Goal: Task Accomplishment & Management: Use online tool/utility

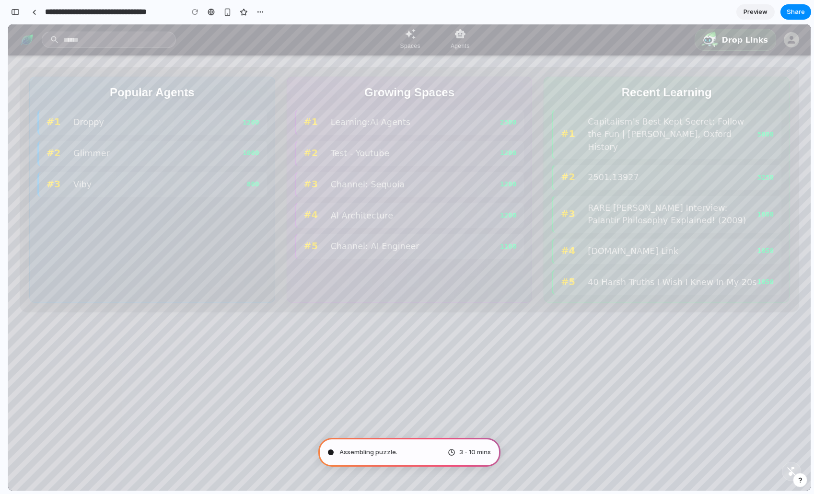
type input "**********"
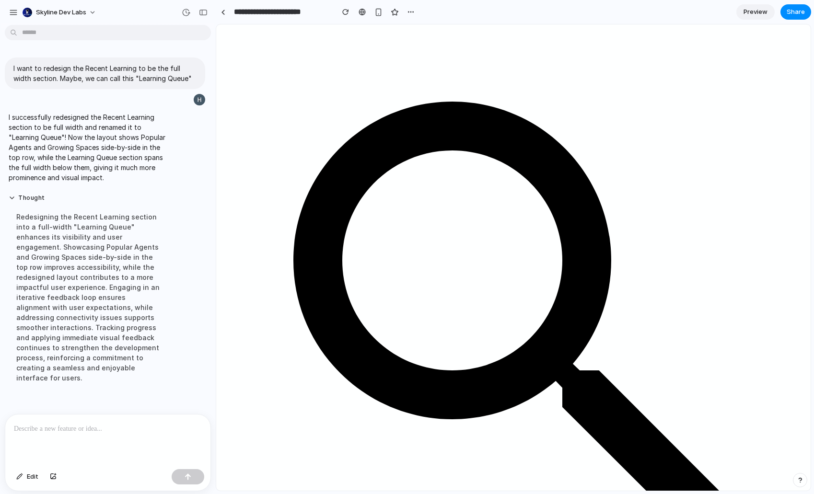
scroll to position [1, 0]
click at [100, 443] on div at bounding box center [107, 440] width 205 height 51
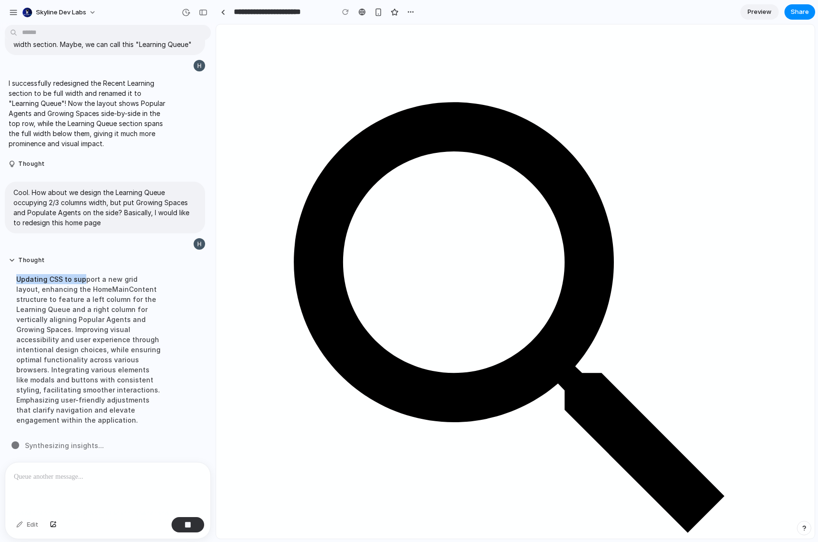
scroll to position [0, 0]
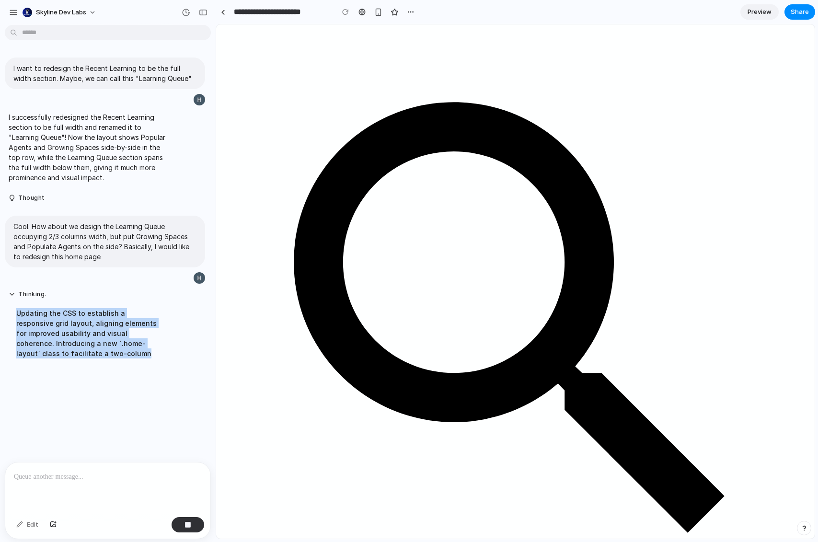
drag, startPoint x: 74, startPoint y: 277, endPoint x: 87, endPoint y: 413, distance: 136.2
click at [87, 413] on div "I want to redesign the Recent Learning to be the full width section. Maybe, we …" at bounding box center [105, 245] width 210 height 433
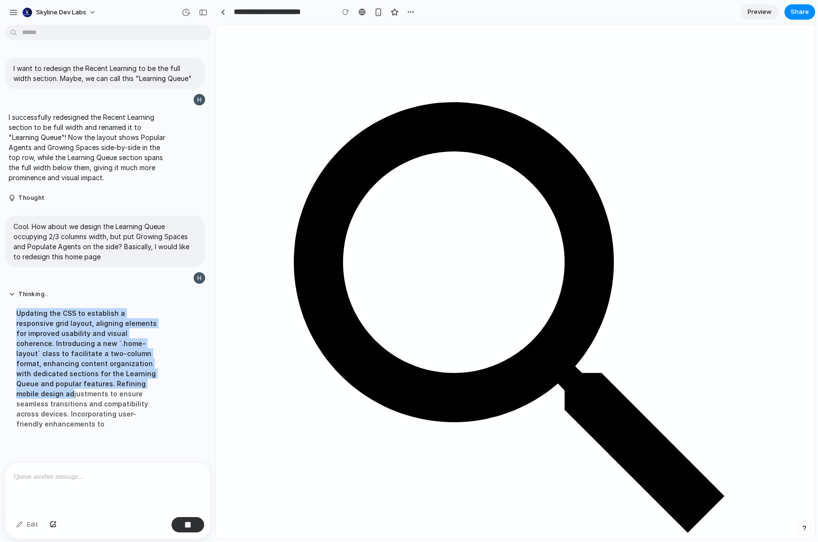
click at [97, 379] on div "Updating the CSS to establish a responsive grid layout, aligning elements for i…" at bounding box center [89, 368] width 160 height 132
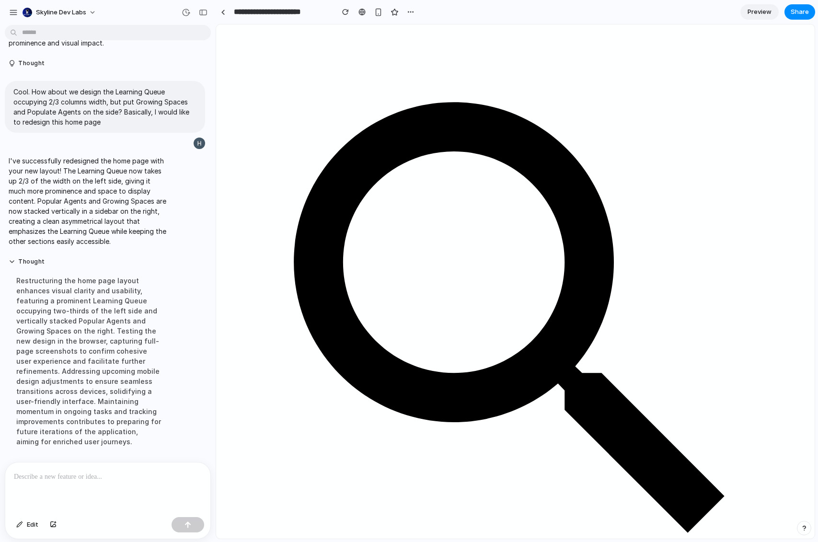
click at [116, 481] on div at bounding box center [107, 487] width 205 height 51
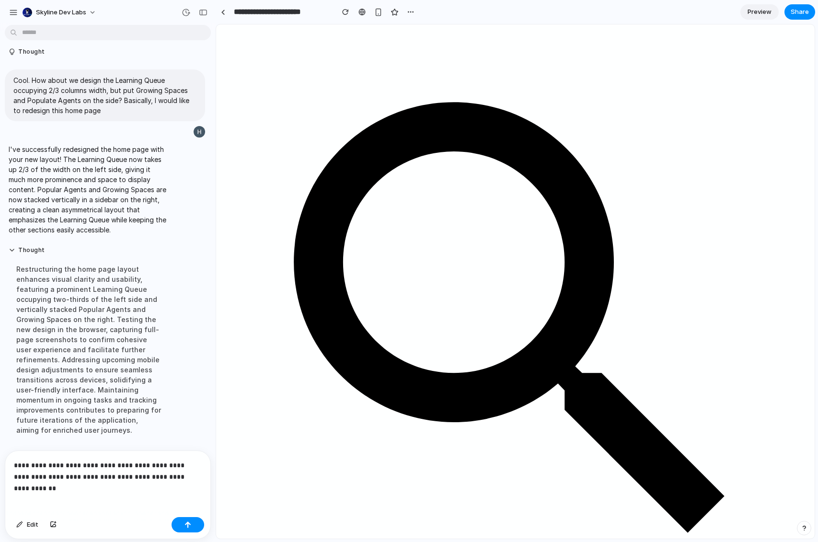
scroll to position [217, 0]
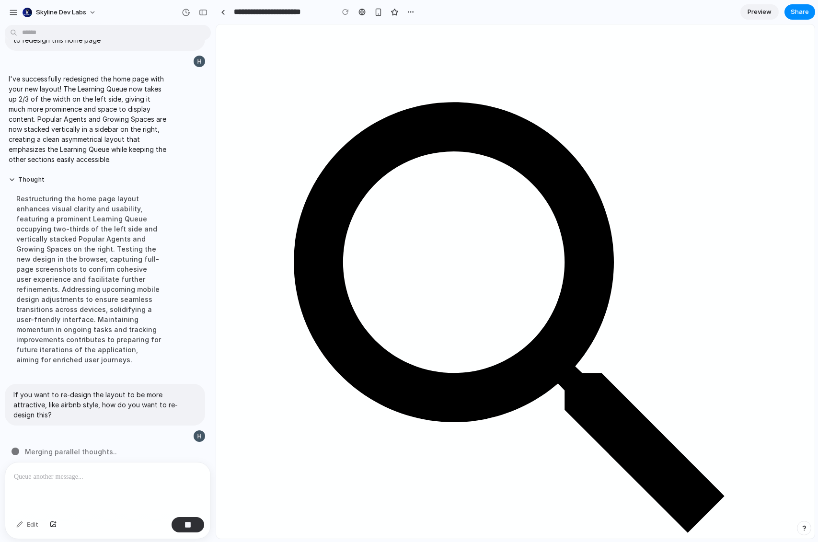
drag, startPoint x: 723, startPoint y: 427, endPoint x: 717, endPoint y: 467, distance: 39.8
drag, startPoint x: 716, startPoint y: 471, endPoint x: 711, endPoint y: 472, distance: 4.8
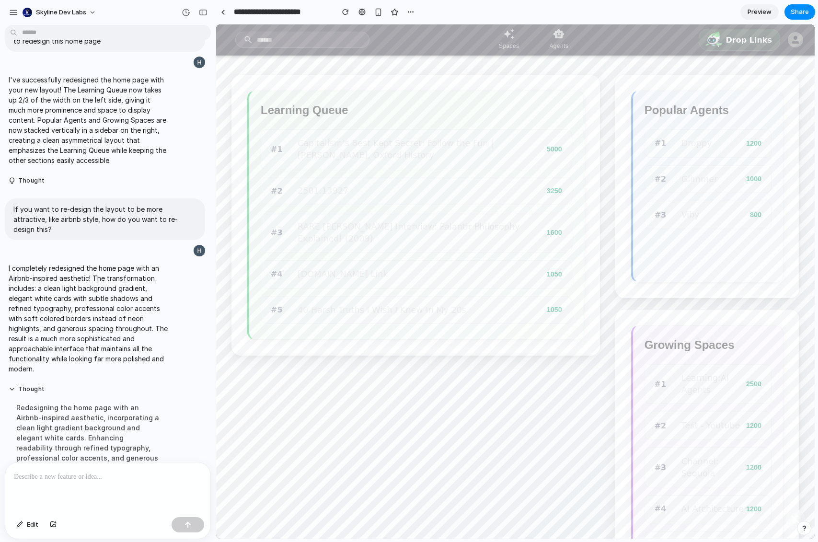
scroll to position [316, 0]
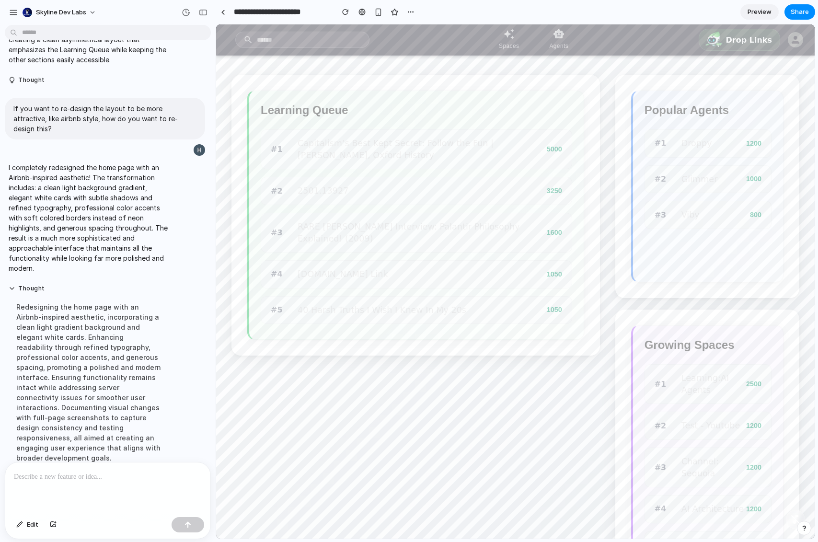
click at [488, 438] on div "Learning Queue #1 Capitalism’s Best Kept Secret: Follow the Fun | [PERSON_NAME]…" at bounding box center [415, 339] width 369 height 528
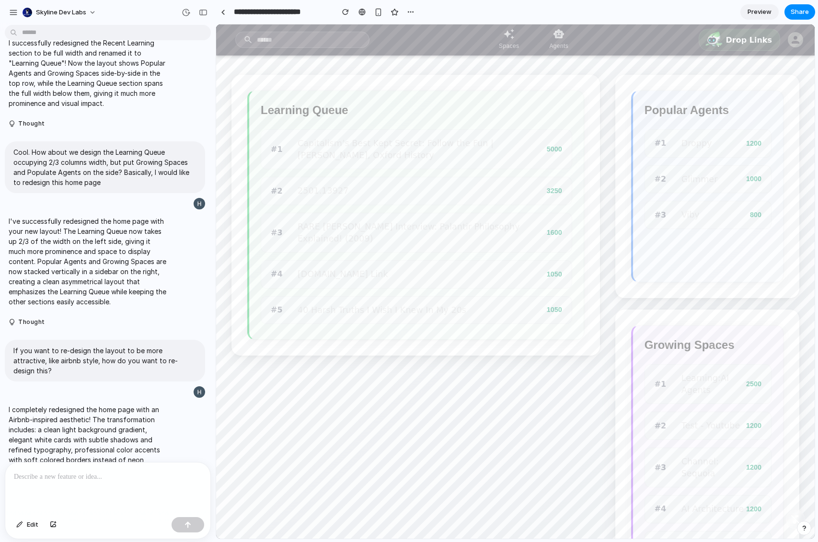
scroll to position [172, 0]
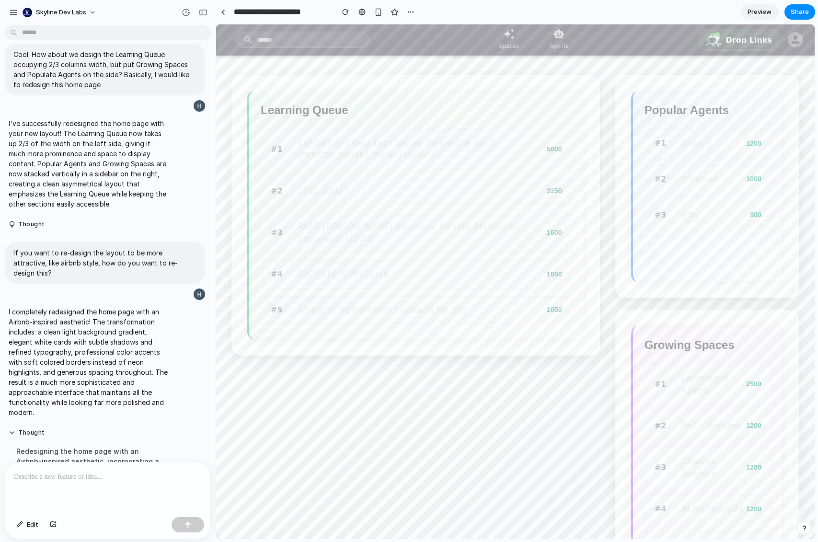
click at [81, 481] on div at bounding box center [107, 487] width 205 height 51
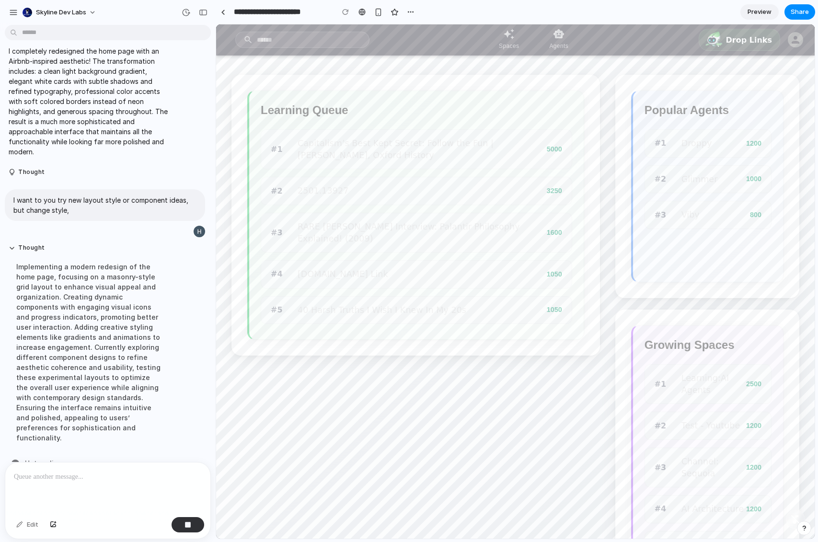
scroll to position [434, 0]
click at [86, 271] on div "Implementing a modern redesign of the home page, focusing on a masonry-style gr…" at bounding box center [89, 350] width 160 height 193
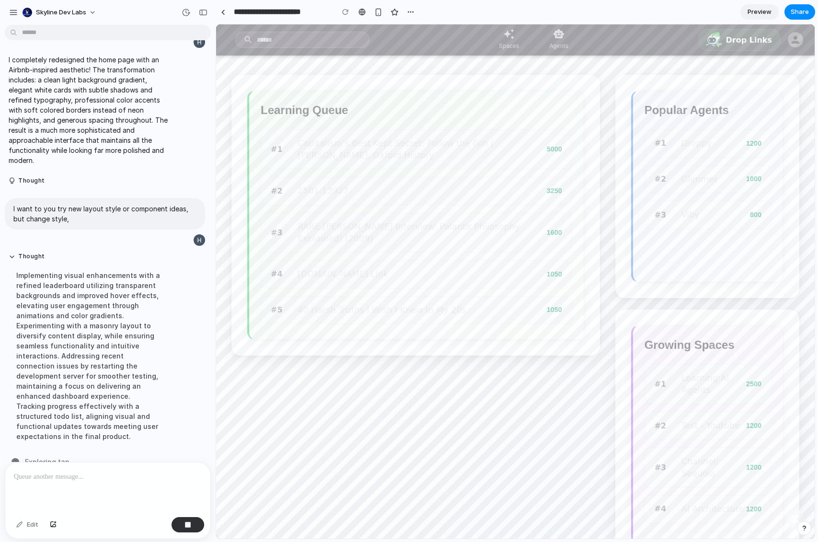
scroll to position [414, 0]
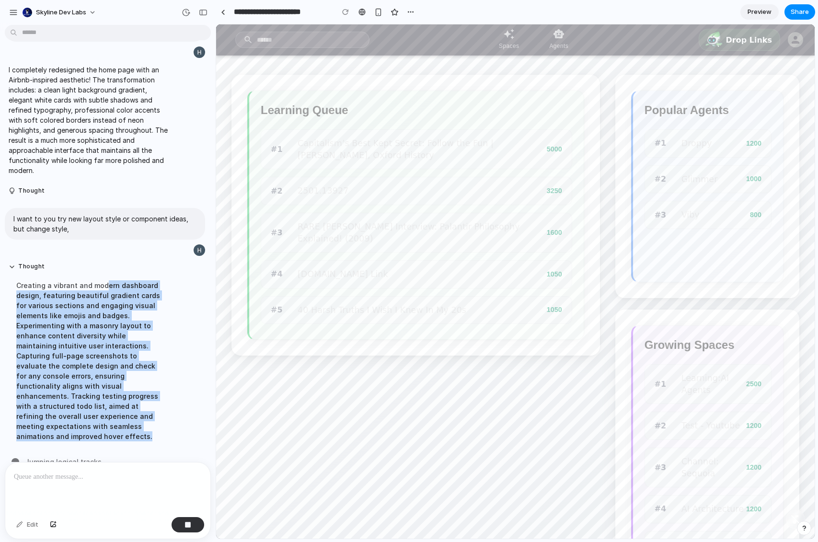
drag, startPoint x: 104, startPoint y: 275, endPoint x: 120, endPoint y: 420, distance: 146.1
click at [120, 420] on div "Creating a vibrant and modern dashboard design, featuring beautiful gradient ca…" at bounding box center [89, 361] width 160 height 173
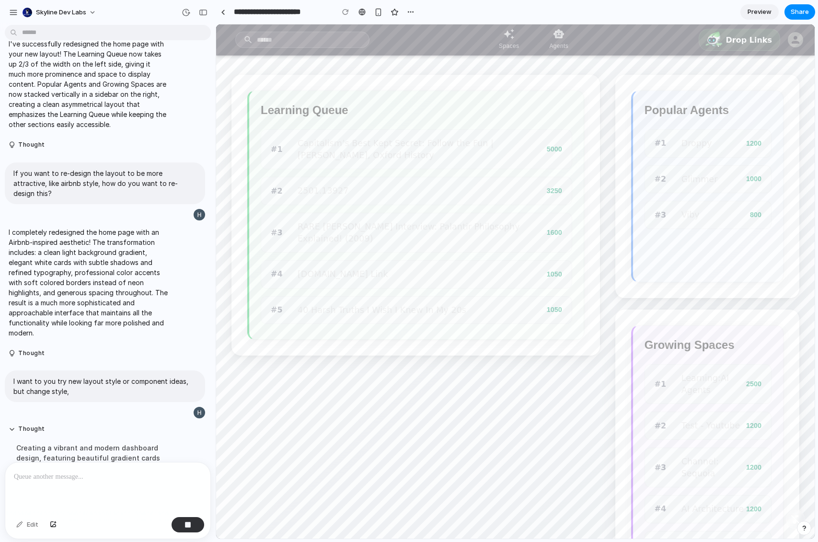
click at [120, 425] on button "Thought" at bounding box center [89, 429] width 160 height 8
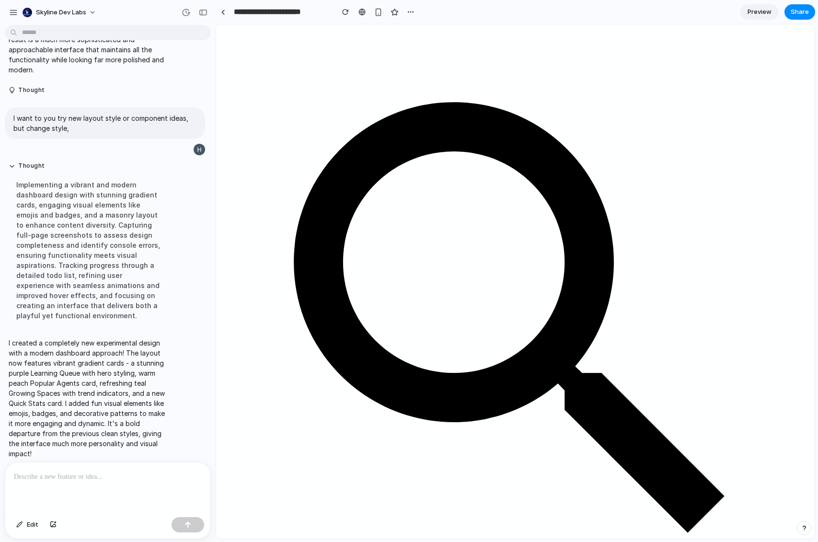
scroll to position [65, 0]
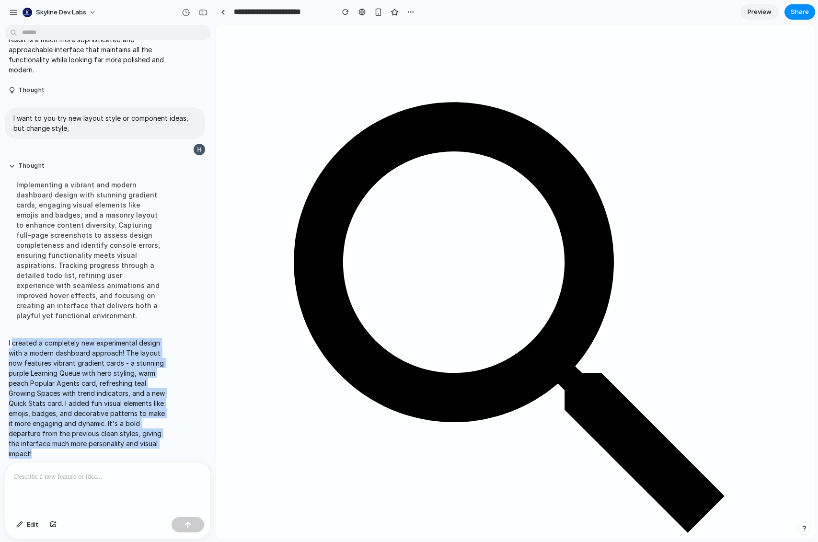
drag, startPoint x: 13, startPoint y: 333, endPoint x: 134, endPoint y: 439, distance: 161.3
click at [134, 439] on p "I created a completely new experimental design with a modern dashboard approach…" at bounding box center [89, 398] width 160 height 121
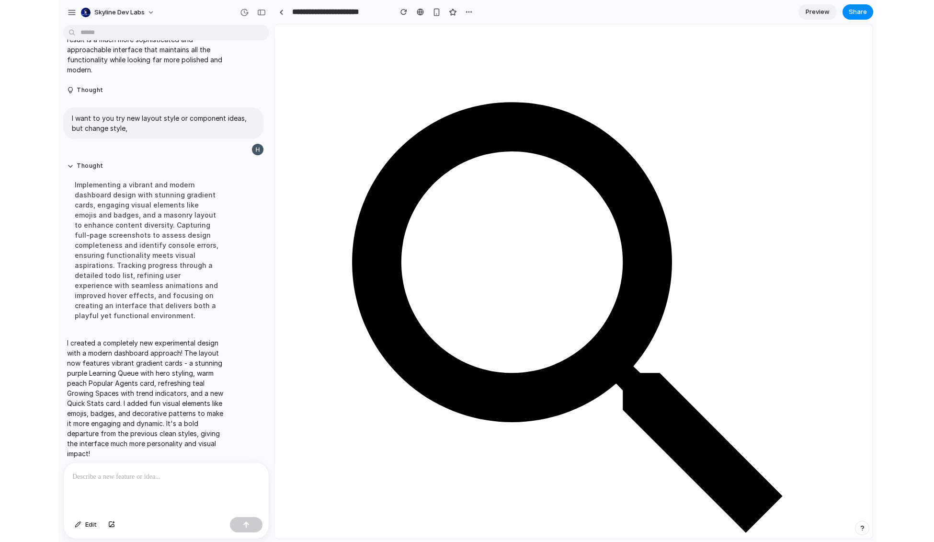
scroll to position [0, 0]
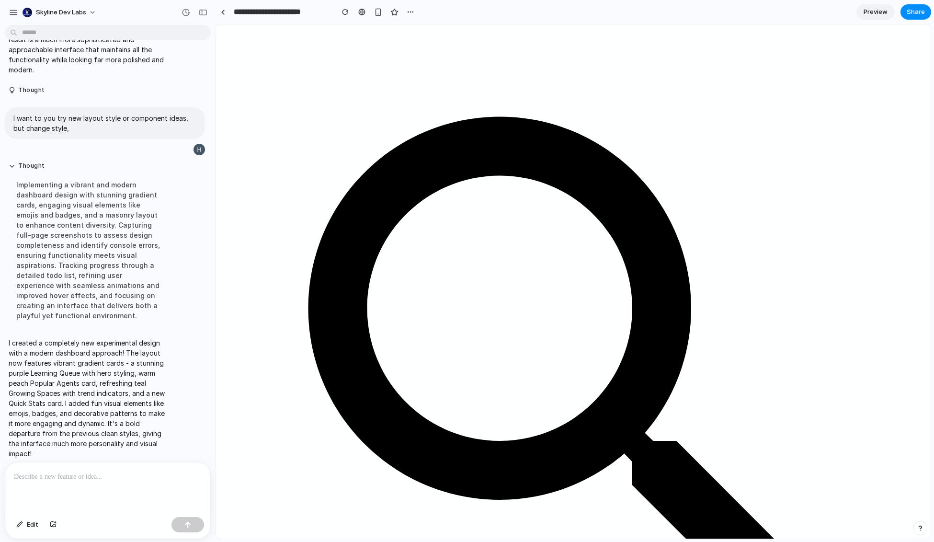
click at [78, 473] on p at bounding box center [106, 477] width 184 height 12
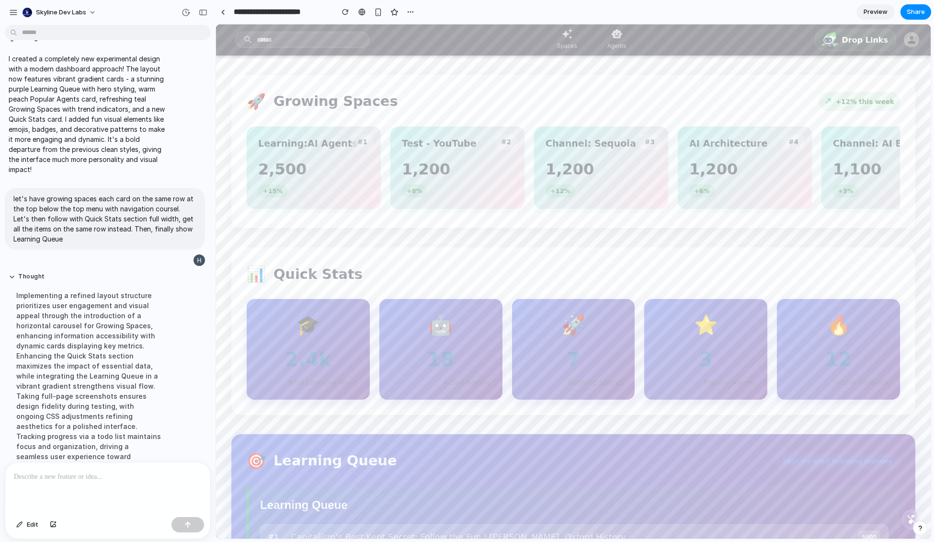
scroll to position [784, 0]
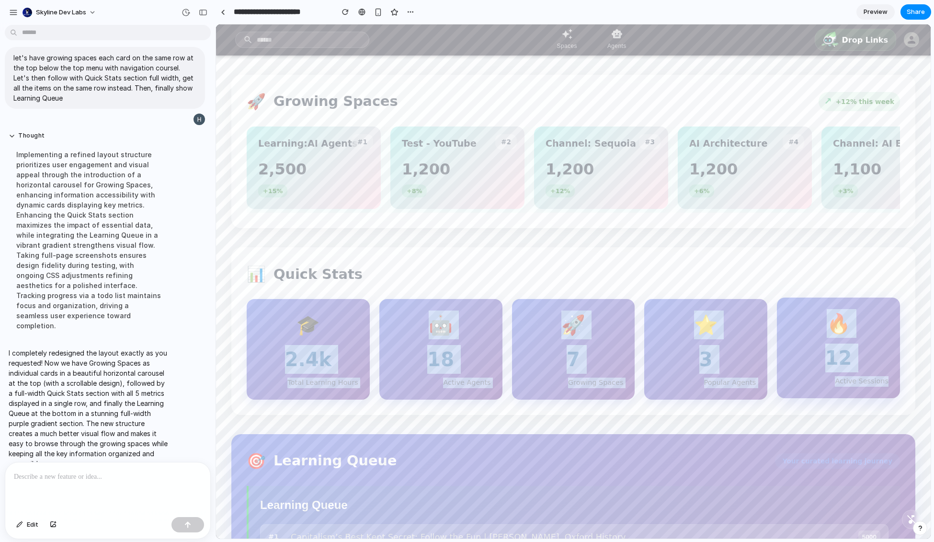
drag, startPoint x: 284, startPoint y: 358, endPoint x: 863, endPoint y: 399, distance: 579.8
click at [813, 399] on div "🎓 2.4k Total Learning Hours 🤖 18 Active Agents 🚀 7 Growing Spaces ⭐ 3 Popular A…" at bounding box center [574, 349] width 654 height 101
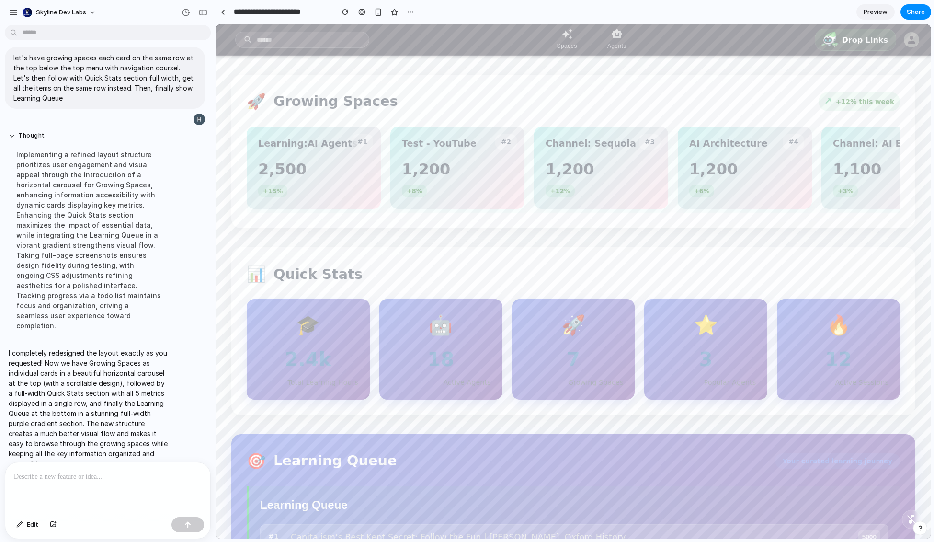
click at [479, 262] on div "📊 Quick Stats 🎓 2.4k Total Learning Hours 🤖 18 Active Agents 🚀 7 Growing Spaces…" at bounding box center [573, 331] width 684 height 168
drag, startPoint x: 342, startPoint y: 215, endPoint x: 351, endPoint y: 212, distance: 9.5
click at [351, 212] on div "#1 Learning:AI Agents 2,500 +15% #2 Test - YouTube 1,200 +8% #3 Channel: Sequoi…" at bounding box center [574, 170] width 654 height 86
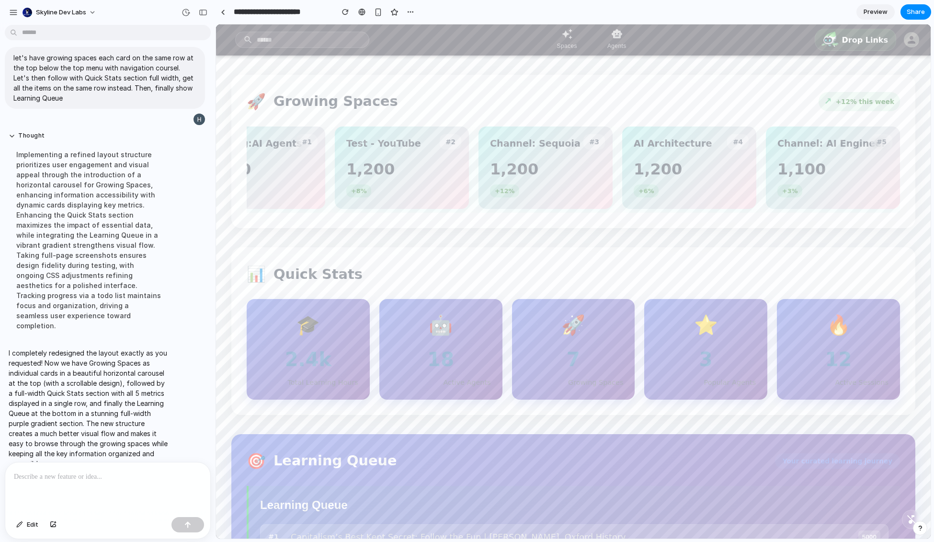
scroll to position [0, 0]
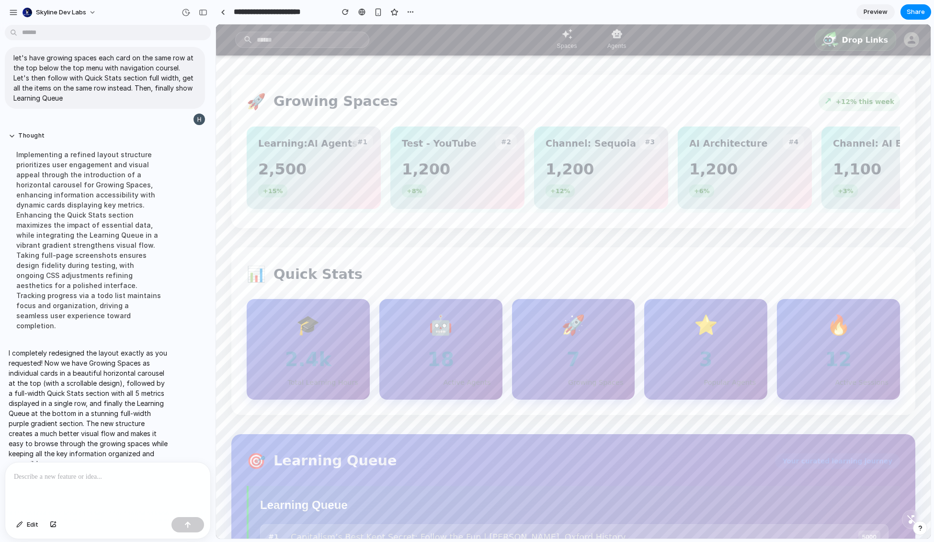
click at [715, 457] on h2 "Learning Queue" at bounding box center [521, 460] width 494 height 21
click at [813, 99] on span "+12% this week" at bounding box center [865, 102] width 58 height 10
drag, startPoint x: 556, startPoint y: 336, endPoint x: 523, endPoint y: 396, distance: 68.4
click at [523, 396] on div "🚀 7 Growing Spaces" at bounding box center [573, 348] width 123 height 101
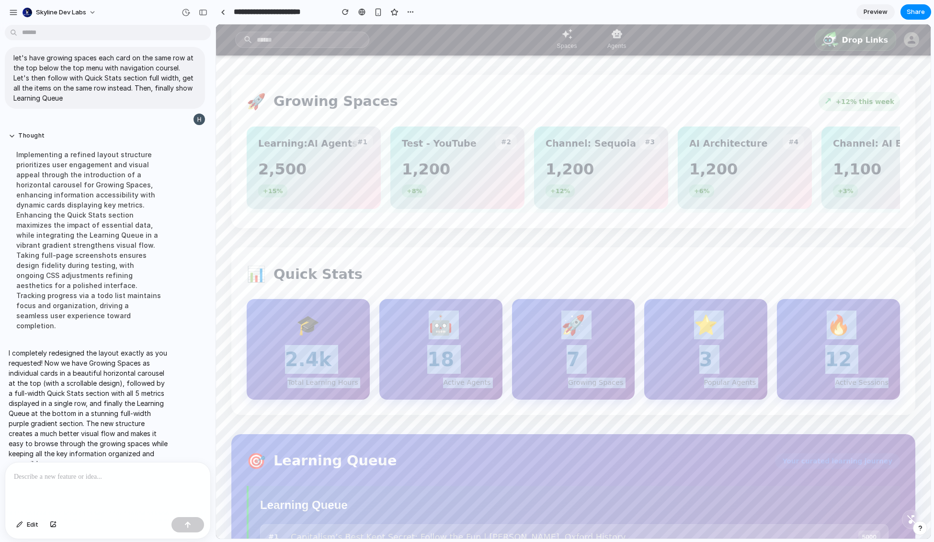
drag, startPoint x: 310, startPoint y: 322, endPoint x: 918, endPoint y: 399, distance: 613.0
click at [813, 399] on div "🚀 Growing Spaces ↗ +12% this week #1 Learning:AI Agents 2,500 +15% #2 Test - Yo…" at bounding box center [573, 313] width 715 height 514
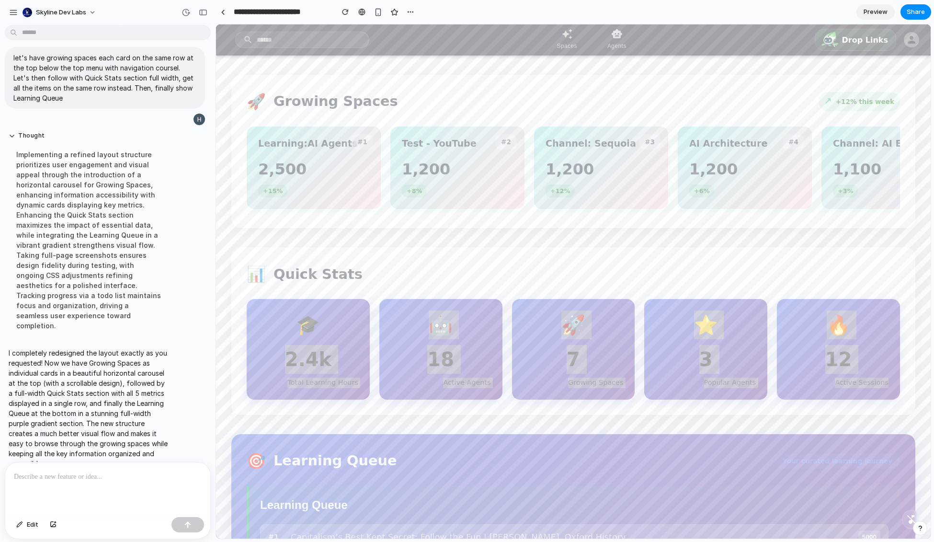
click at [73, 473] on p at bounding box center [106, 477] width 184 height 12
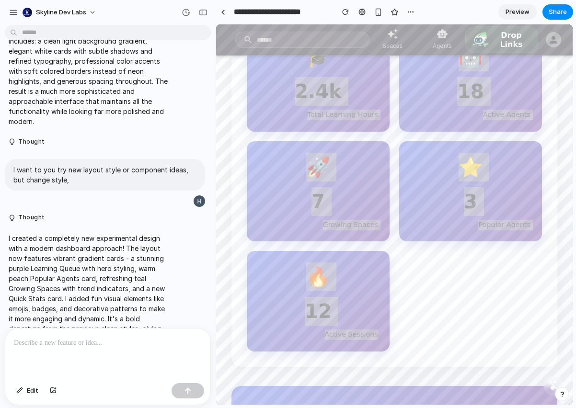
scroll to position [427, 0]
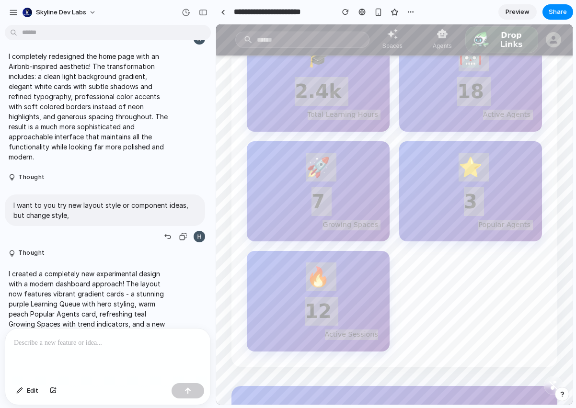
click at [74, 200] on p "I want to you try new layout style or component ideas, but change style," at bounding box center [104, 210] width 183 height 20
click at [93, 111] on p "I completely redesigned the home page with an Airbnb-inspired aesthetic! The tr…" at bounding box center [89, 106] width 160 height 111
drag, startPoint x: 513, startPoint y: 10, endPoint x: 499, endPoint y: 19, distance: 16.6
click at [513, 11] on span "Preview" at bounding box center [518, 12] width 24 height 10
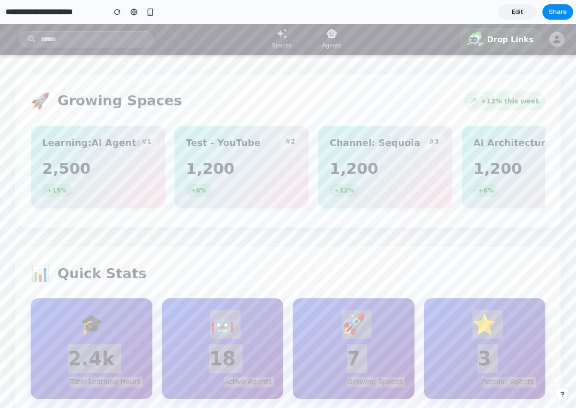
click at [521, 13] on span "Edit" at bounding box center [518, 12] width 12 height 10
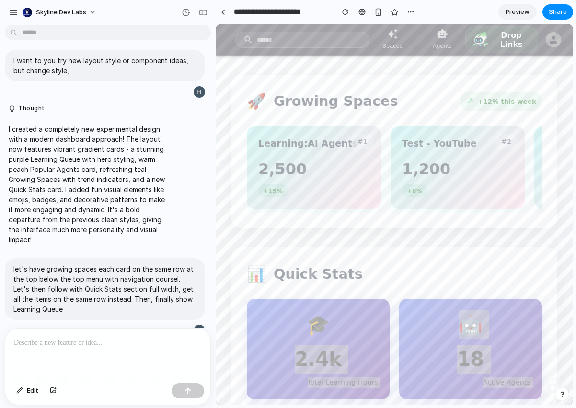
scroll to position [571, 0]
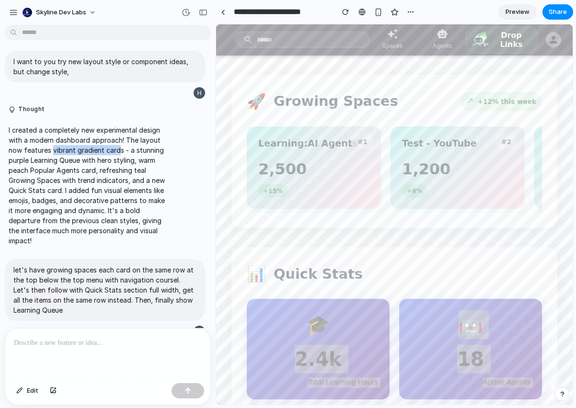
drag, startPoint x: 119, startPoint y: 140, endPoint x: 52, endPoint y: 141, distance: 67.6
click at [52, 141] on p "I created a completely new experimental design with a modern dashboard approach…" at bounding box center [89, 185] width 160 height 121
copy p "vibrant gradient card"
click at [69, 165] on p "I created a completely new experimental design with a modern dashboard approach…" at bounding box center [89, 185] width 160 height 121
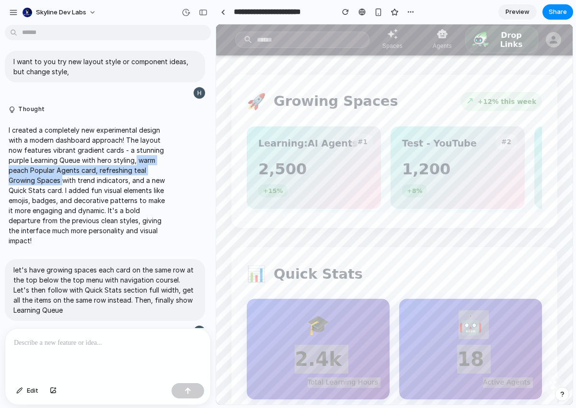
drag, startPoint x: 138, startPoint y: 150, endPoint x: 63, endPoint y: 169, distance: 77.1
click at [63, 169] on p "I created a completely new experimental design with a modern dashboard approach…" at bounding box center [89, 185] width 160 height 121
click at [171, 354] on div at bounding box center [107, 354] width 205 height 51
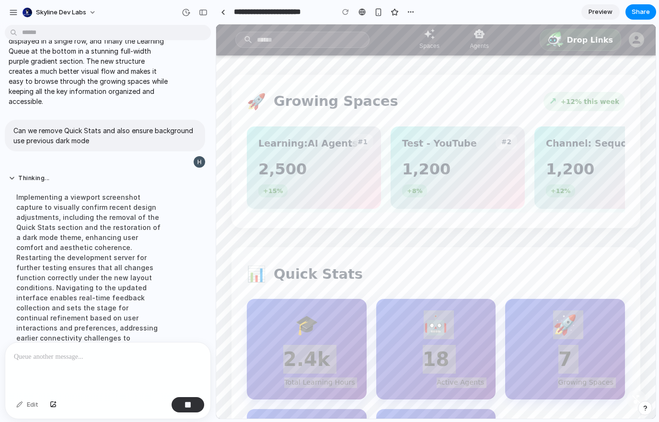
scroll to position [981, 0]
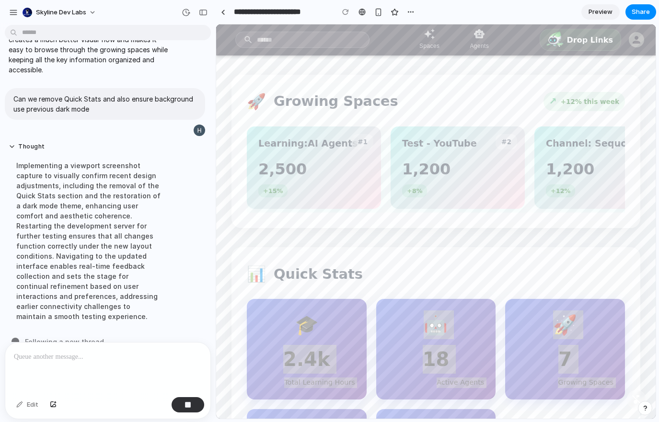
click at [115, 221] on div "Implementing a viewport screenshot capture to visually confirm recent design ad…" at bounding box center [89, 241] width 160 height 173
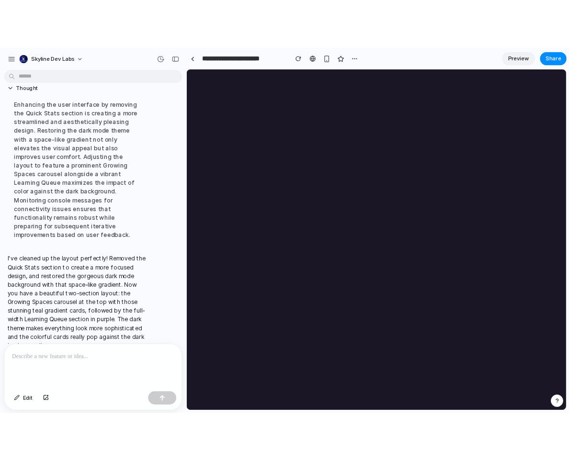
scroll to position [0, 0]
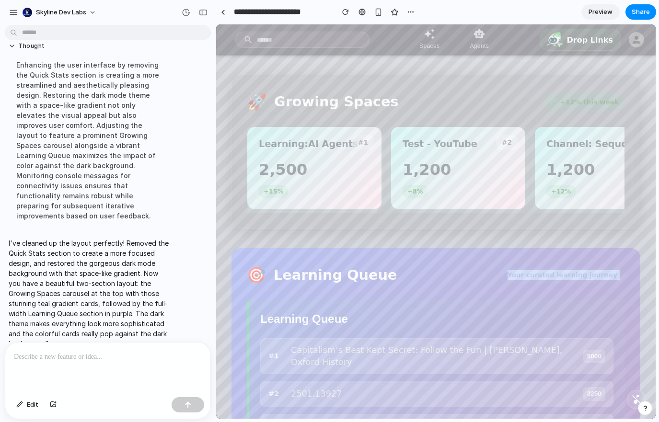
drag, startPoint x: 524, startPoint y: 279, endPoint x: 622, endPoint y: 300, distance: 99.9
click at [622, 300] on div "🎯 Learning Queue Your curated learning journey Learning Queue #1 Capitalism’s B…" at bounding box center [435, 339] width 409 height 183
click at [560, 309] on div "Learning Queue #1 Capitalism’s Best Kept Secret: Follow the Fun | [PERSON_NAME]…" at bounding box center [436, 415] width 378 height 230
click at [597, 11] on span "Preview" at bounding box center [600, 12] width 24 height 10
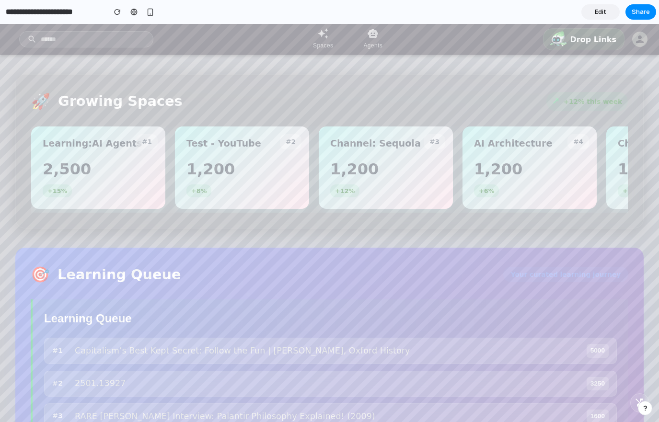
click at [460, 321] on h5 "Learning Queue" at bounding box center [330, 318] width 573 height 15
drag, startPoint x: 319, startPoint y: 323, endPoint x: -5, endPoint y: 320, distance: 324.5
click at [0, 320] on html "Spaces Agents Drop Links 🚀 Growing Spaces ↗ +12% this week #1 Learning:AI Agent…" at bounding box center [329, 223] width 659 height 398
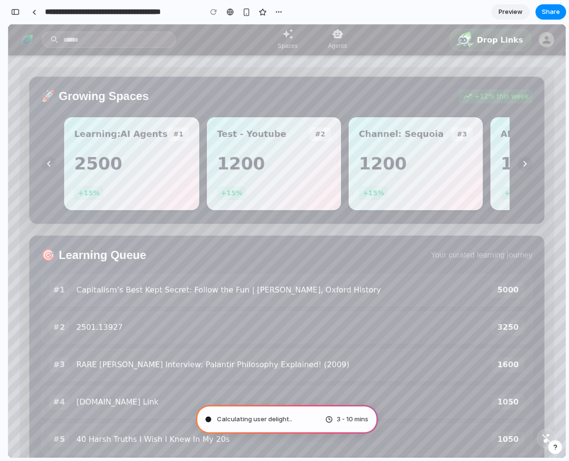
type input "**********"
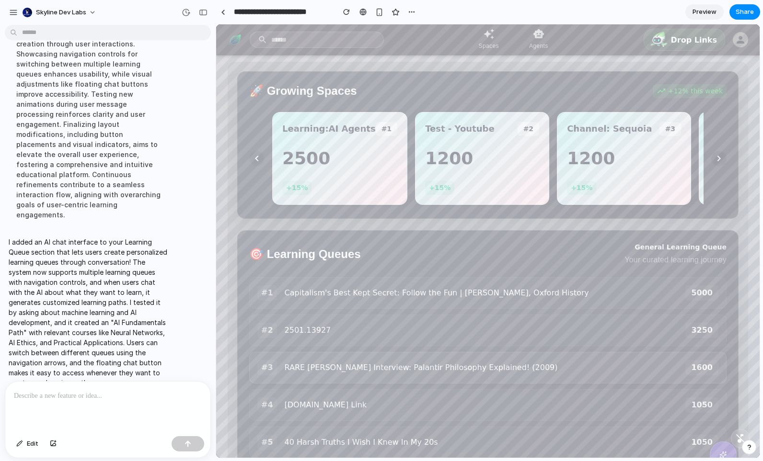
scroll to position [8, 0]
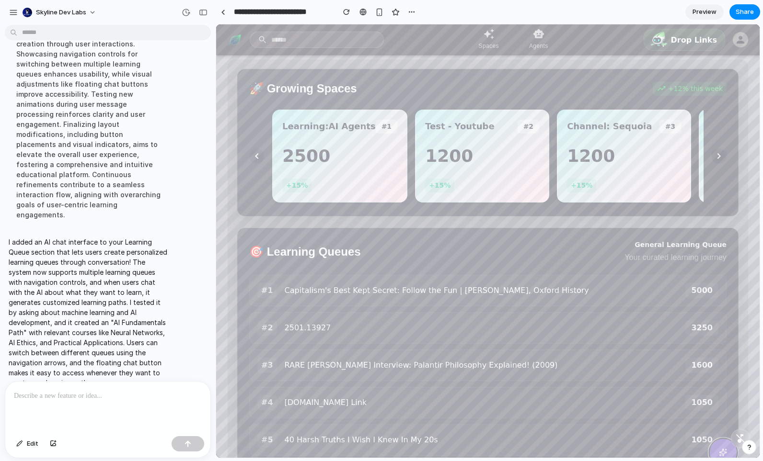
click at [569, 449] on icon at bounding box center [723, 453] width 8 height 12
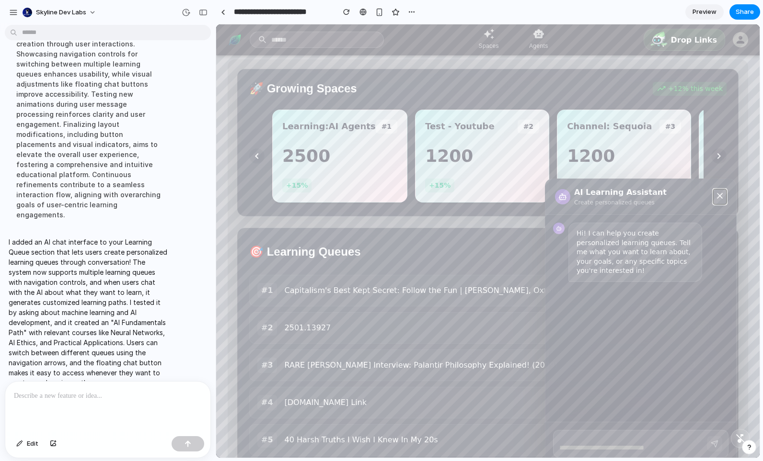
click at [569, 194] on icon at bounding box center [719, 196] width 5 height 5
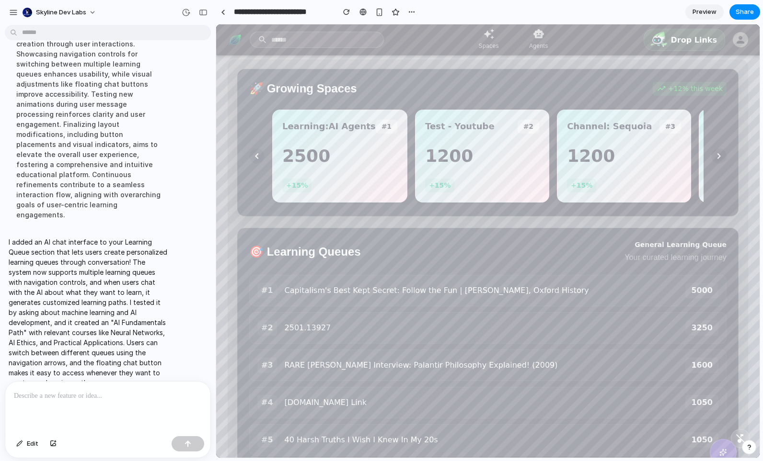
click at [98, 325] on p "I added an AI chat interface to your Learning Queue section that lets users cre…" at bounding box center [89, 312] width 160 height 151
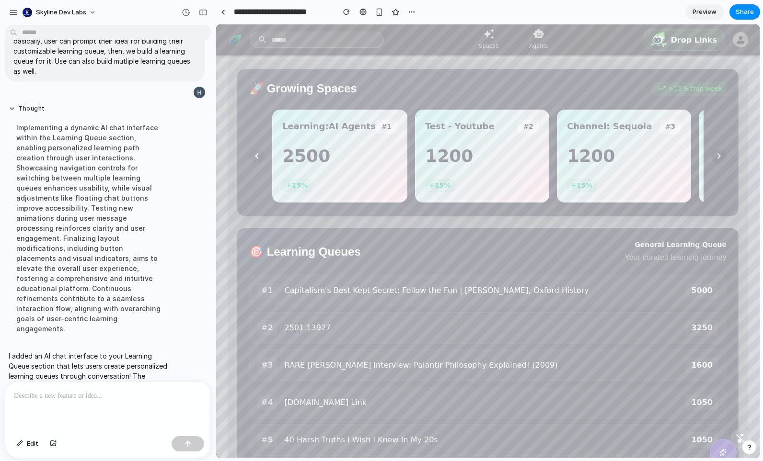
scroll to position [151, 0]
